Goal: Find specific page/section

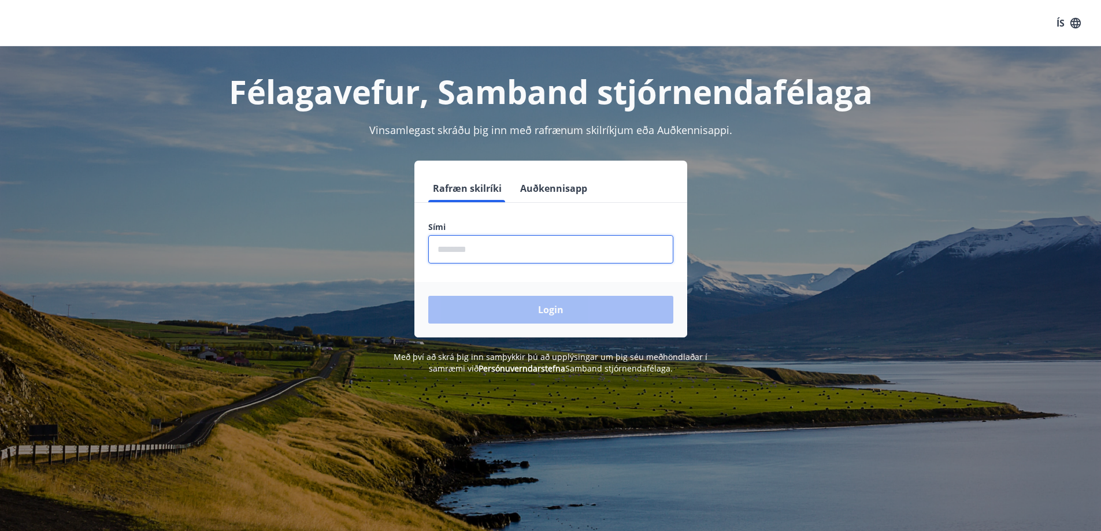
click at [481, 257] on input "phone" at bounding box center [550, 249] width 245 height 28
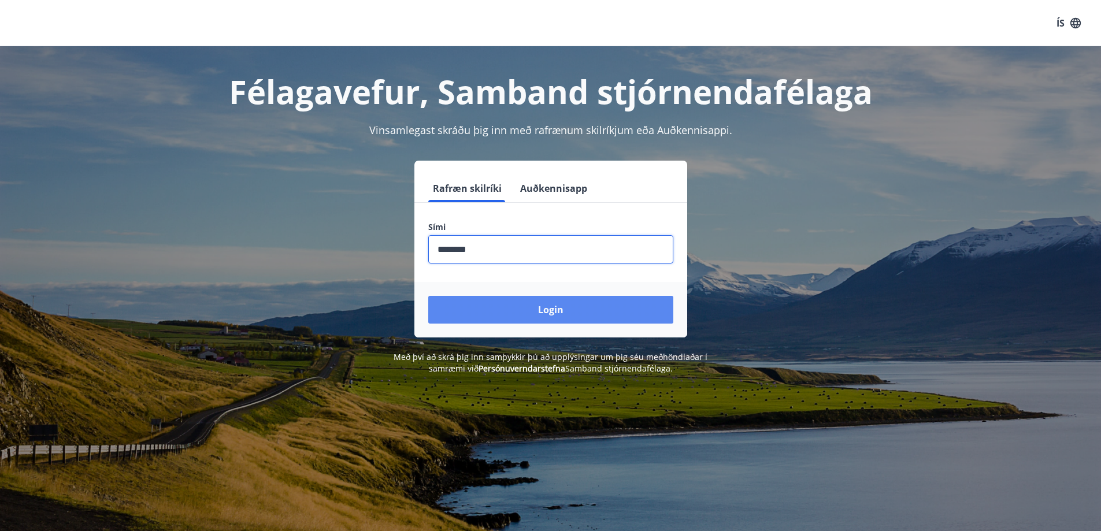
type input "********"
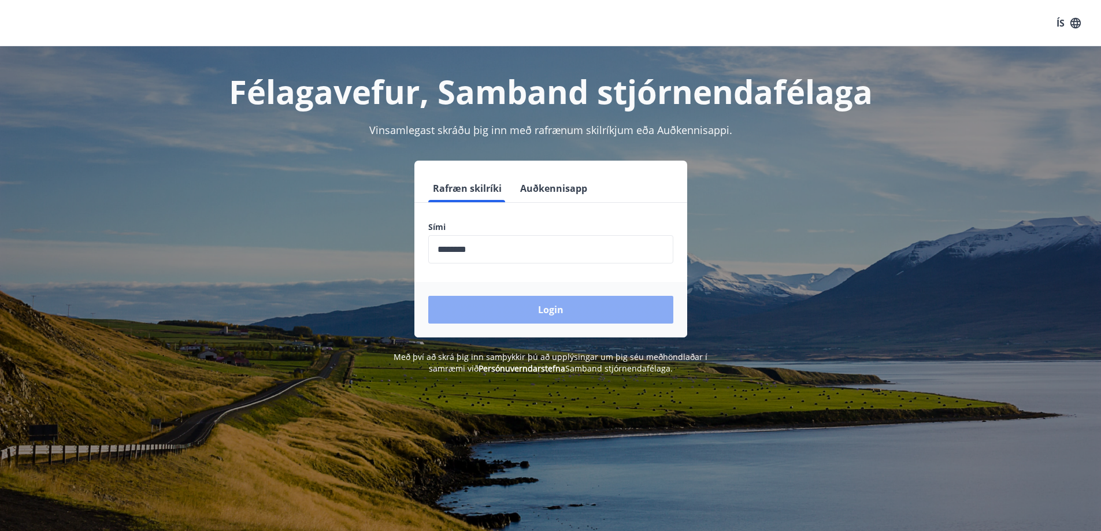
click at [555, 317] on button "Login" at bounding box center [550, 310] width 245 height 28
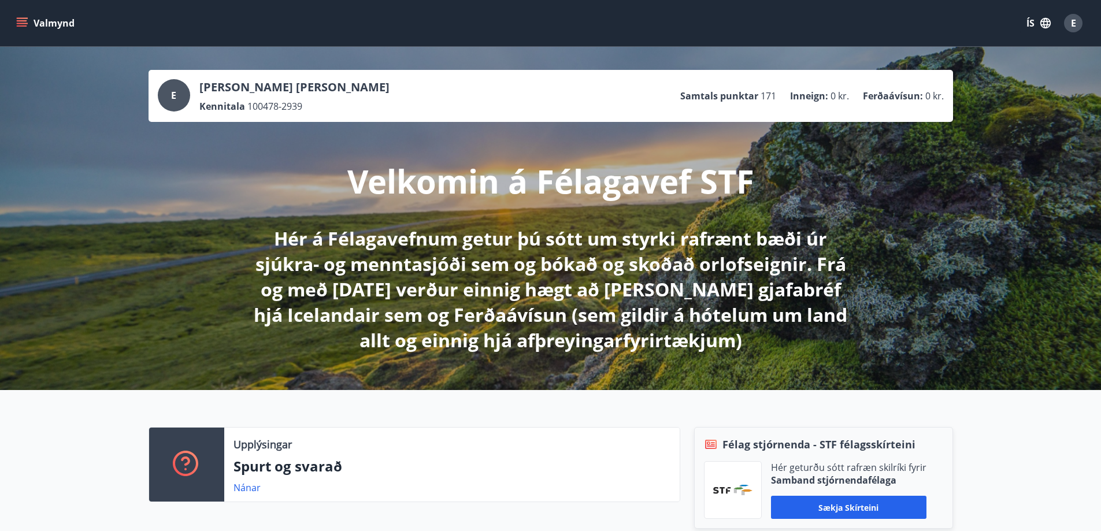
click at [23, 22] on icon "menu" at bounding box center [22, 23] width 12 height 12
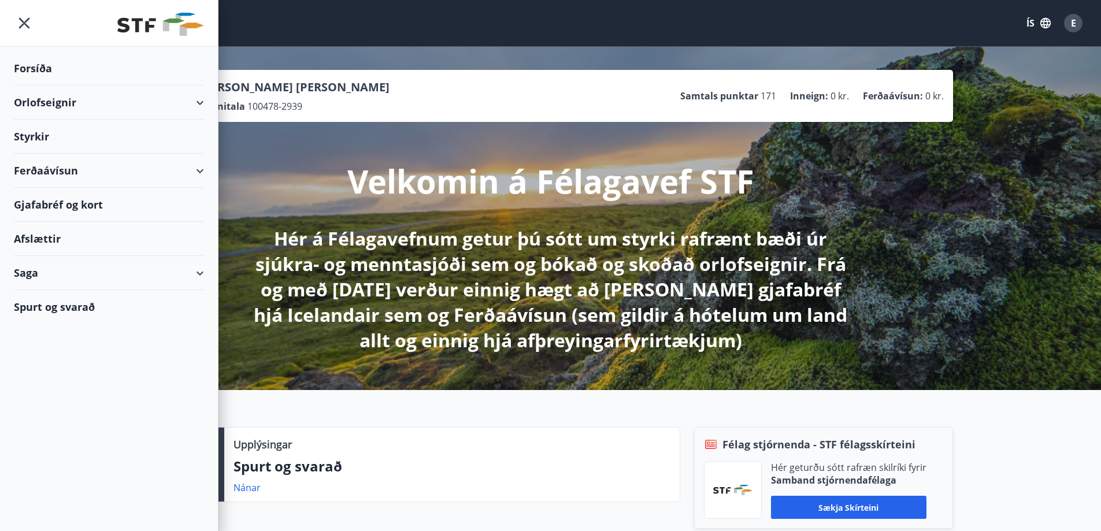
click at [1079, 25] on div "E" at bounding box center [1073, 23] width 18 height 18
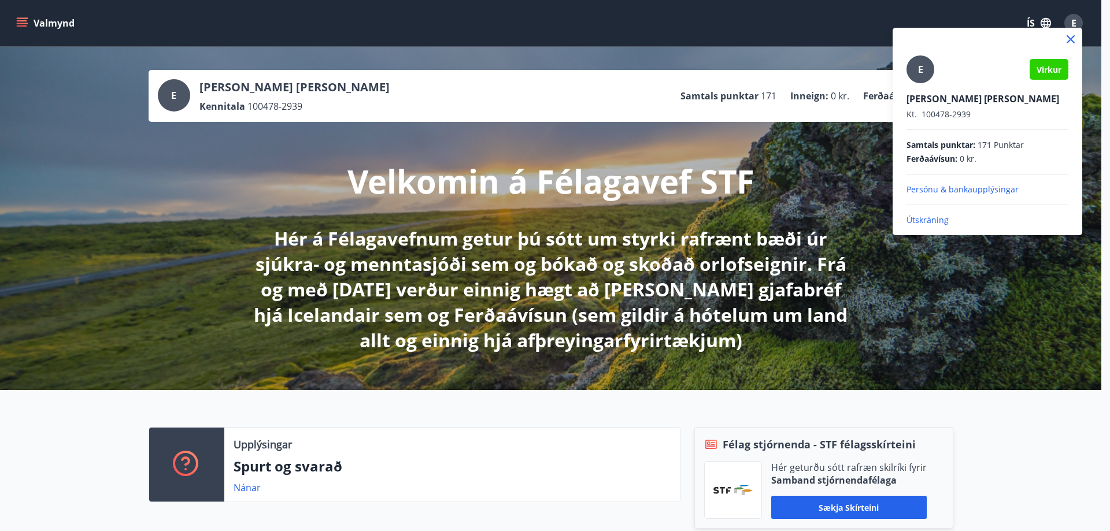
click at [1079, 26] on div at bounding box center [555, 265] width 1110 height 531
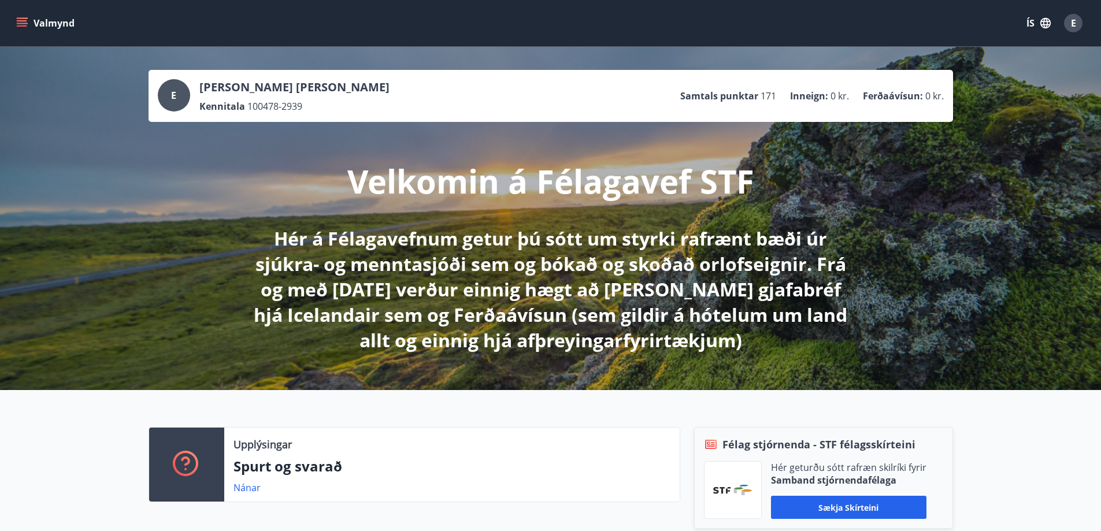
click at [21, 20] on icon "menu" at bounding box center [22, 20] width 10 height 1
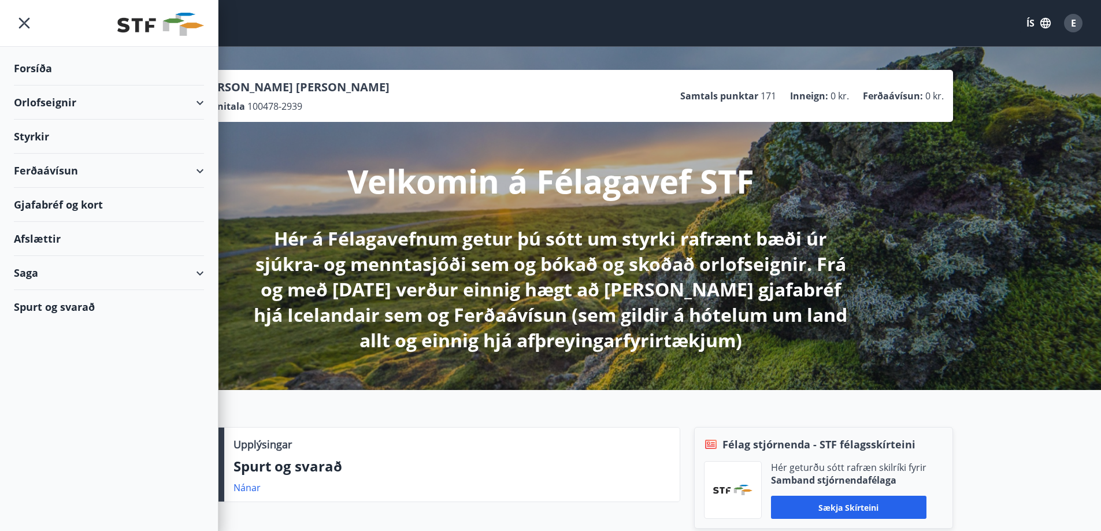
click at [195, 275] on div "Saga" at bounding box center [109, 273] width 190 height 34
click at [68, 451] on div "Skilagreinar" at bounding box center [109, 448] width 172 height 24
